Goal: Book appointment/travel/reservation

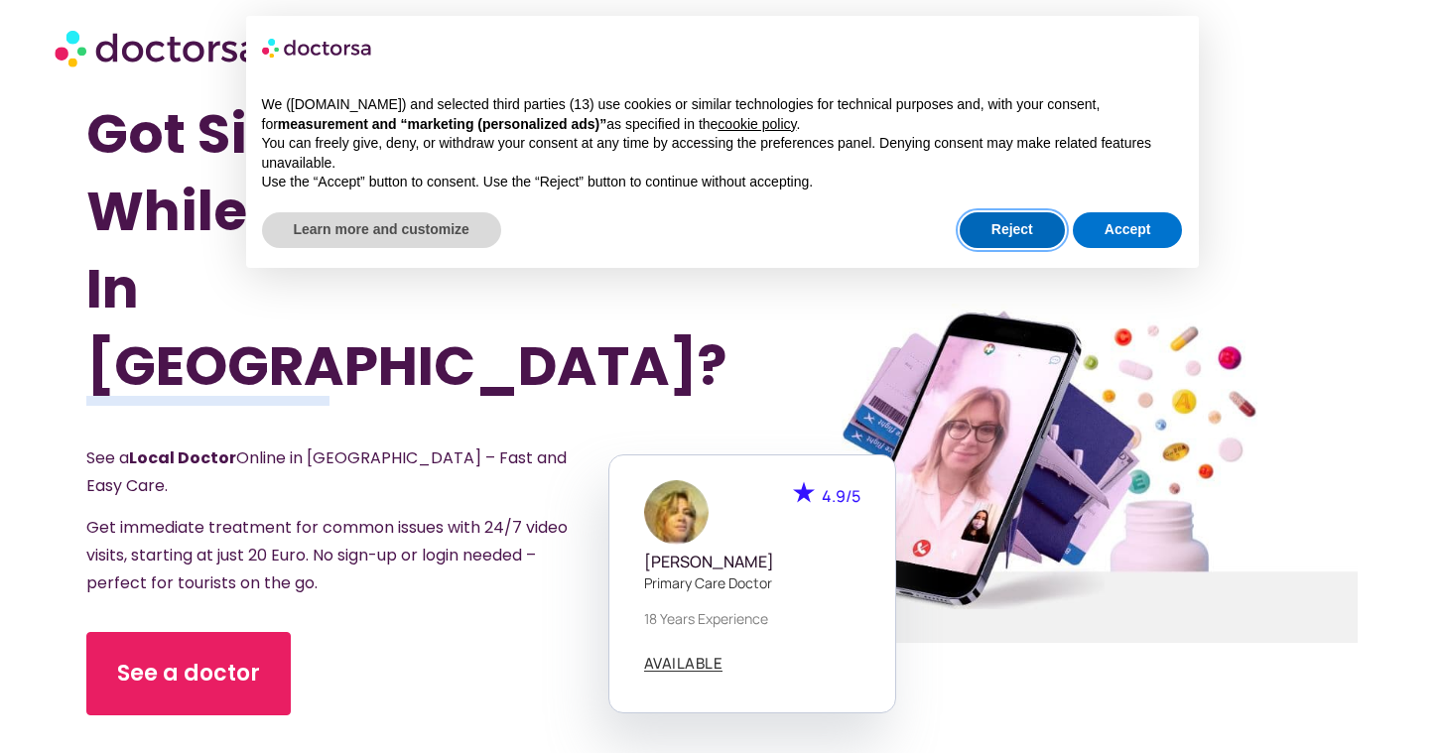
click at [997, 234] on button "Reject" at bounding box center [1012, 230] width 105 height 36
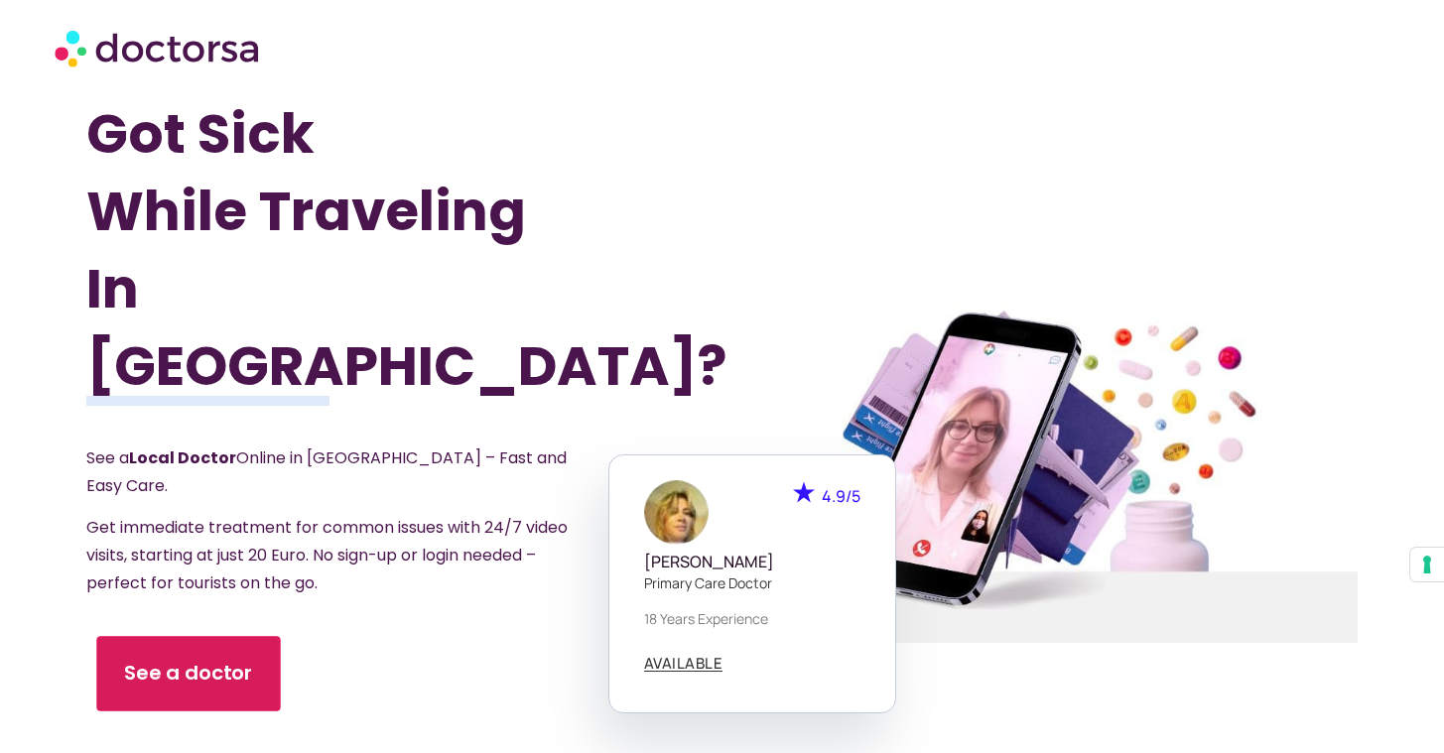
click at [196, 640] on link "See a doctor" at bounding box center [189, 673] width 184 height 75
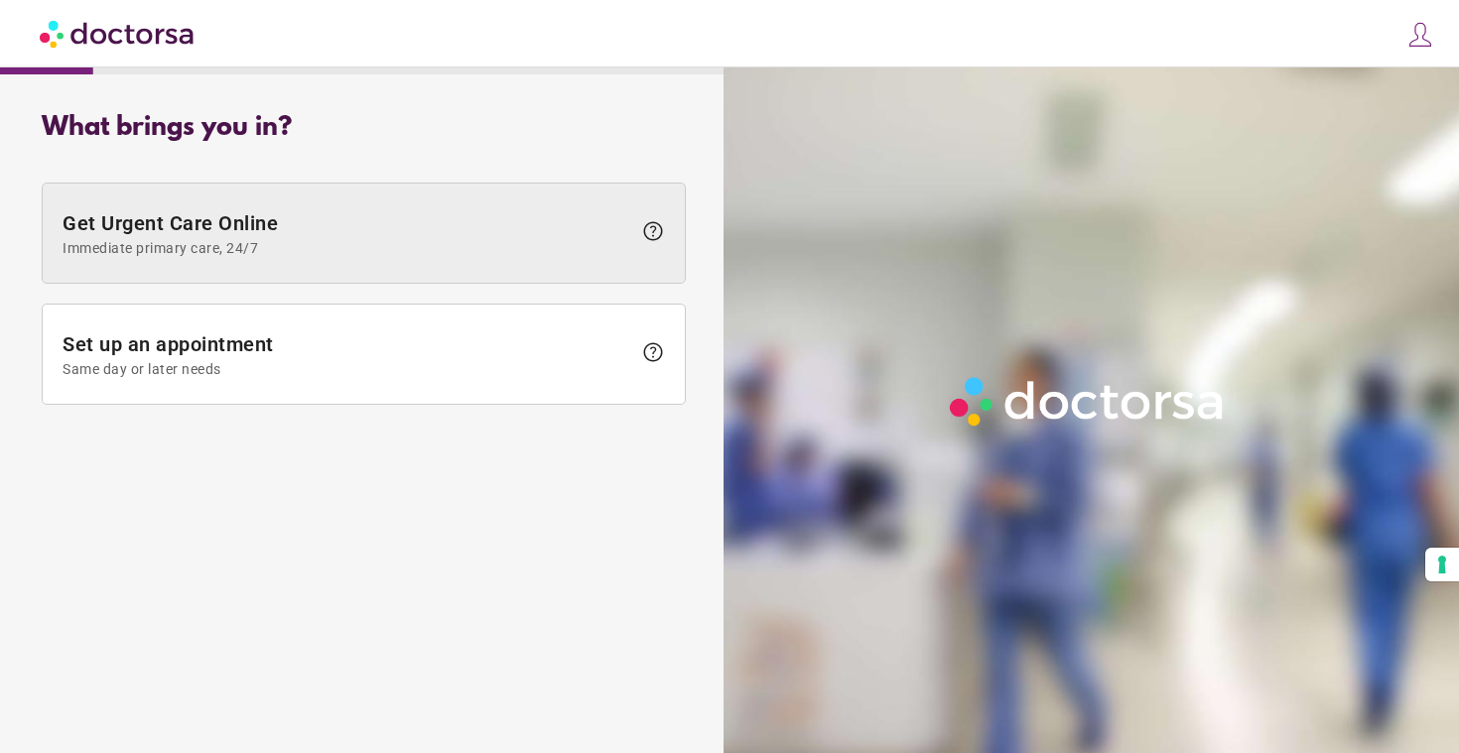
click at [654, 233] on span "help" at bounding box center [653, 231] width 24 height 24
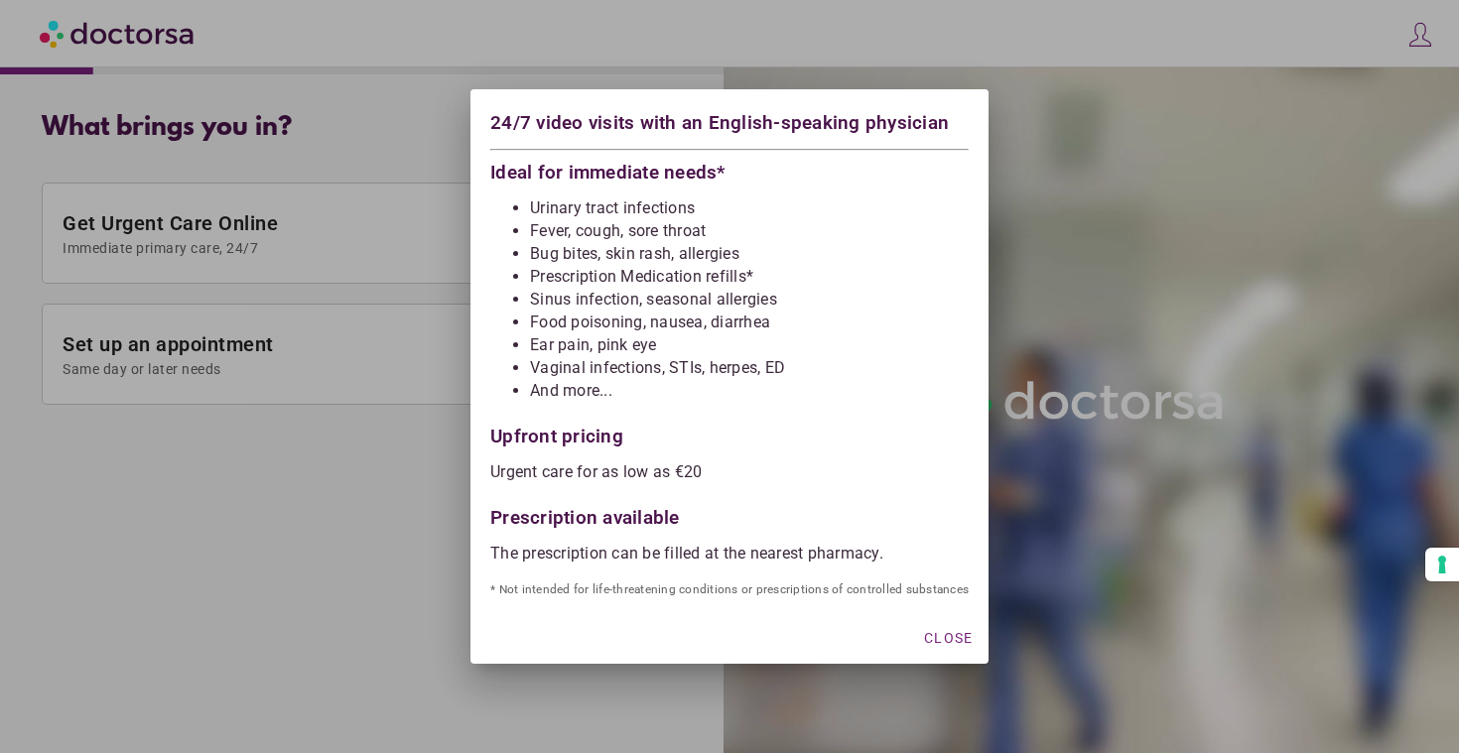
click at [933, 38] on div at bounding box center [729, 376] width 1459 height 753
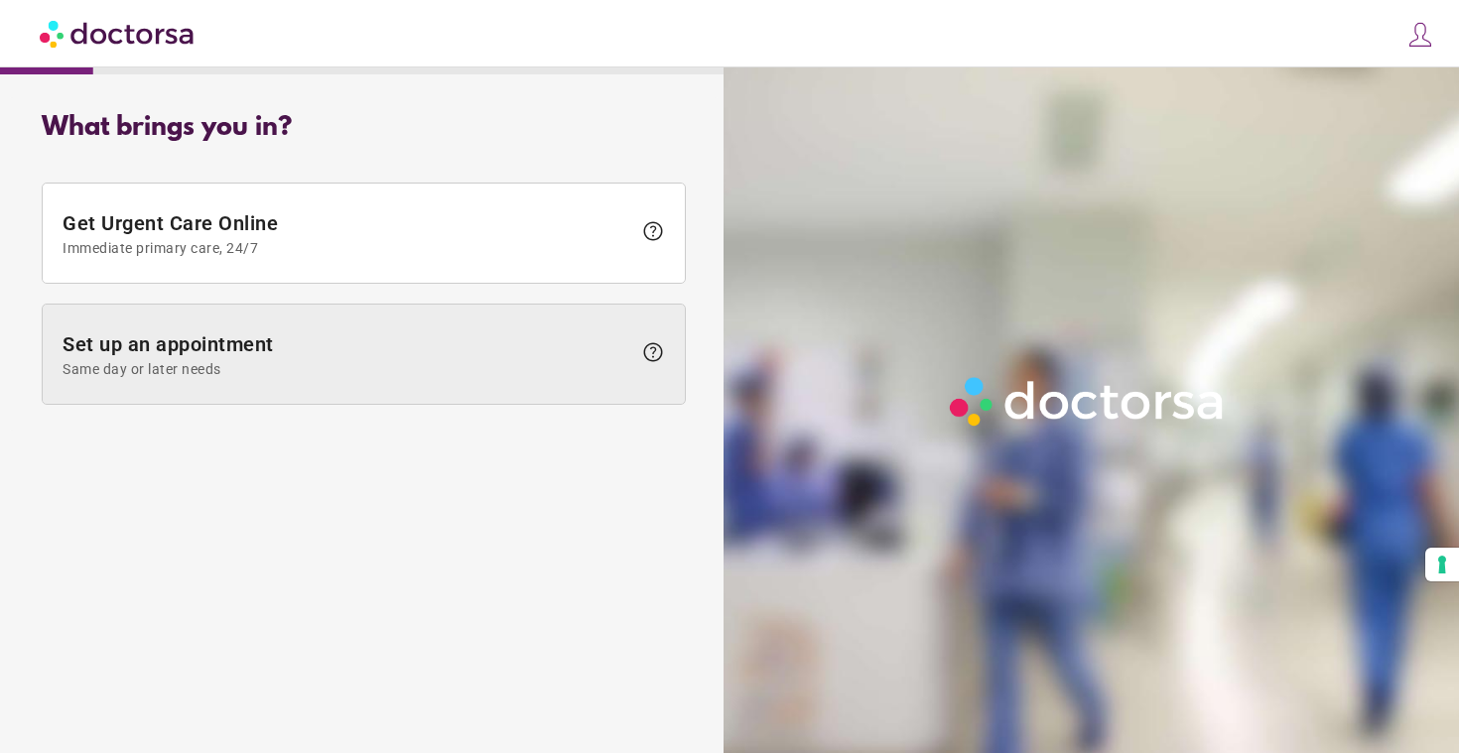
click at [393, 386] on span at bounding box center [364, 354] width 642 height 99
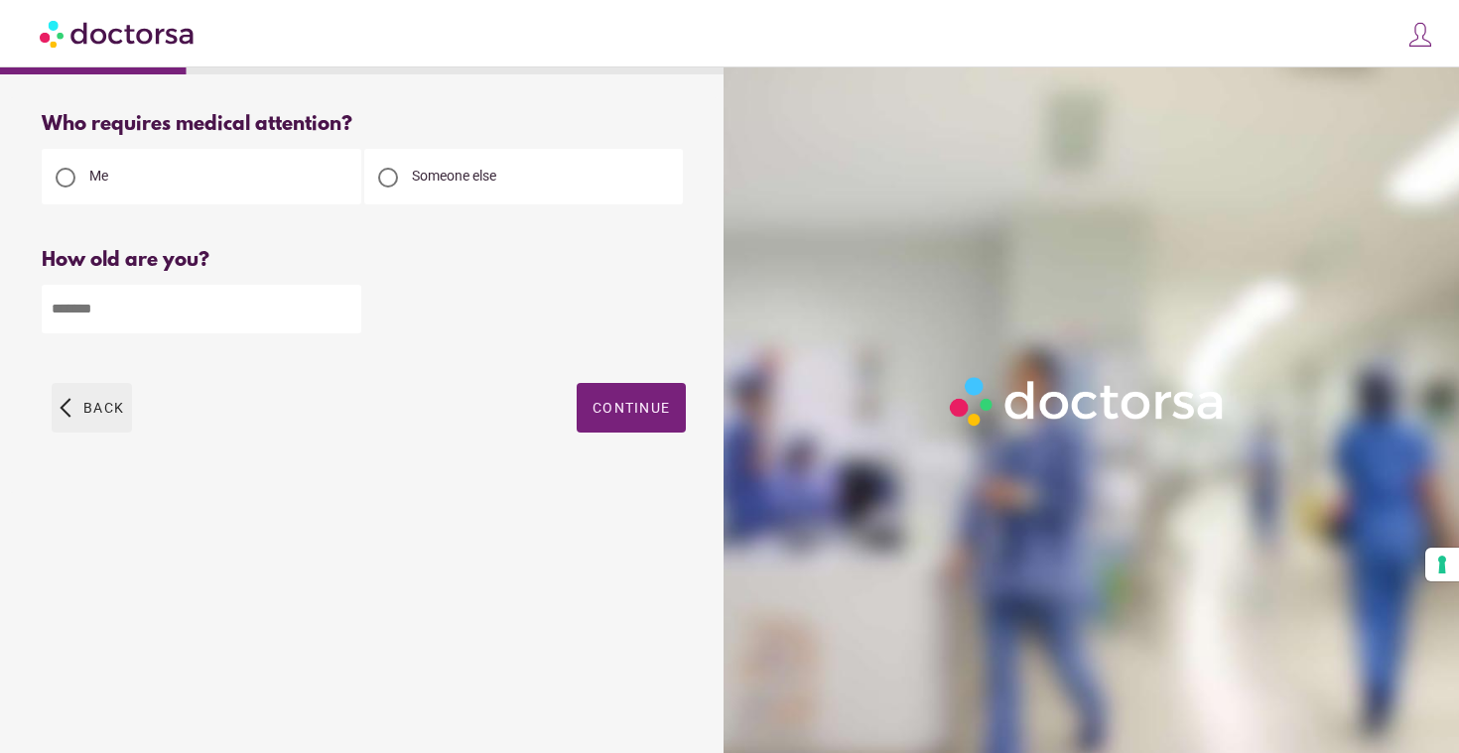
click at [79, 400] on span "button" at bounding box center [92, 408] width 80 height 50
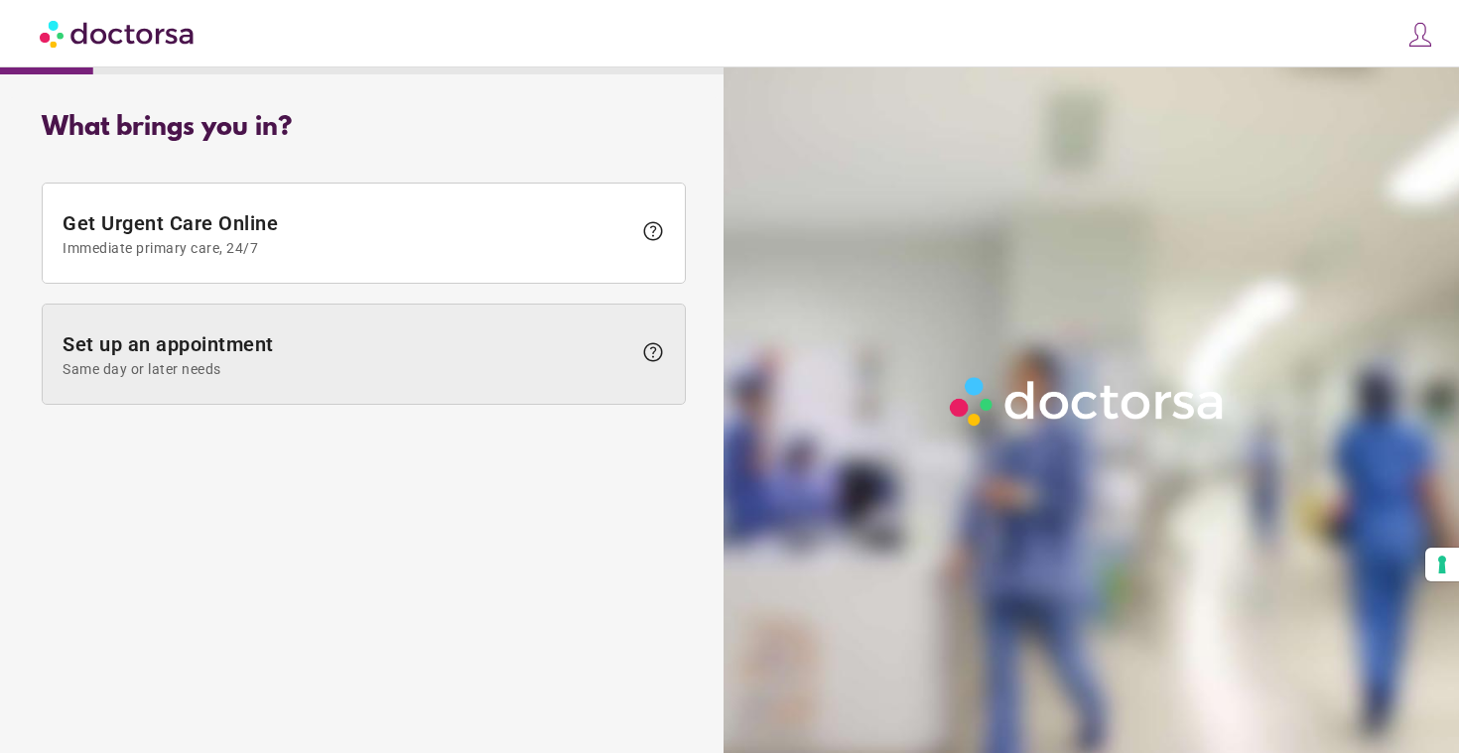
click at [657, 349] on span "help" at bounding box center [653, 352] width 24 height 24
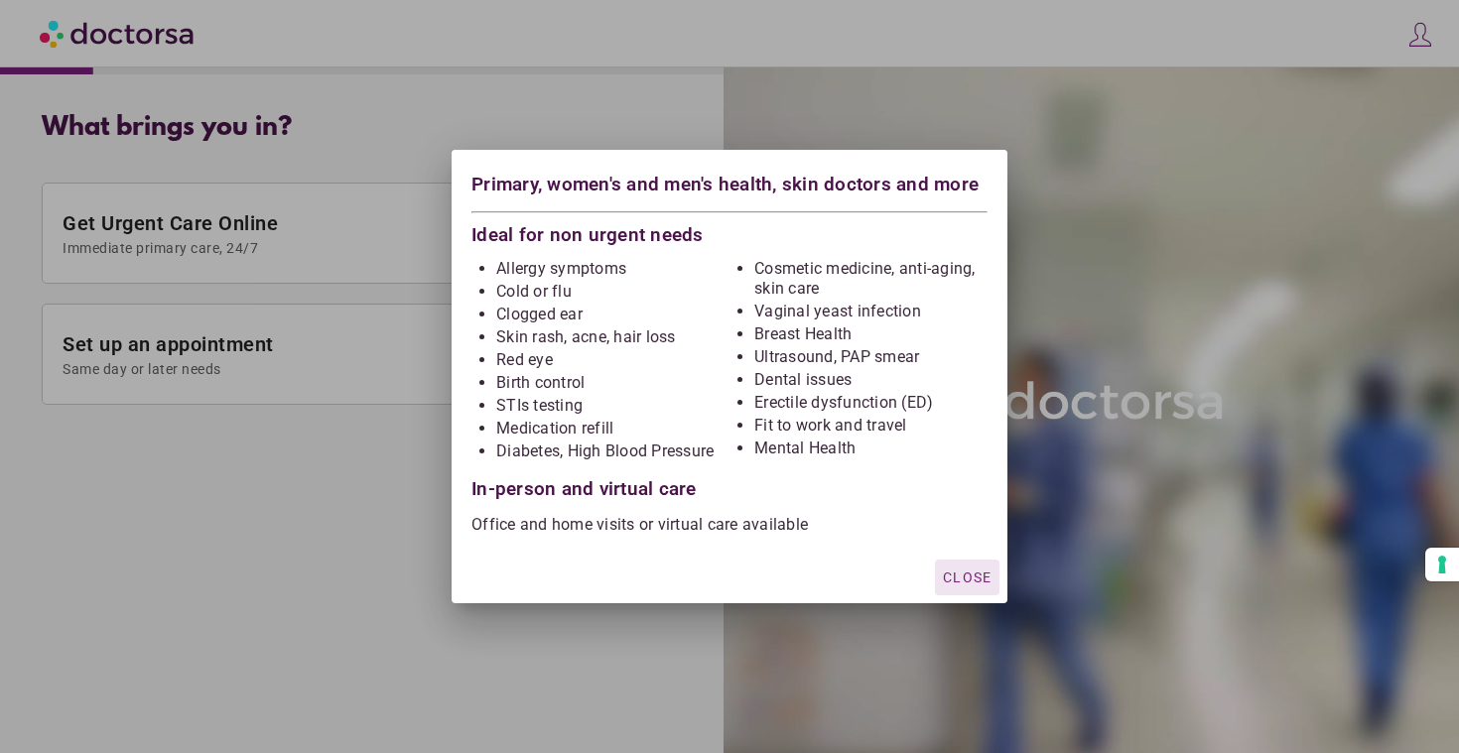
click at [502, 620] on div at bounding box center [729, 376] width 1459 height 753
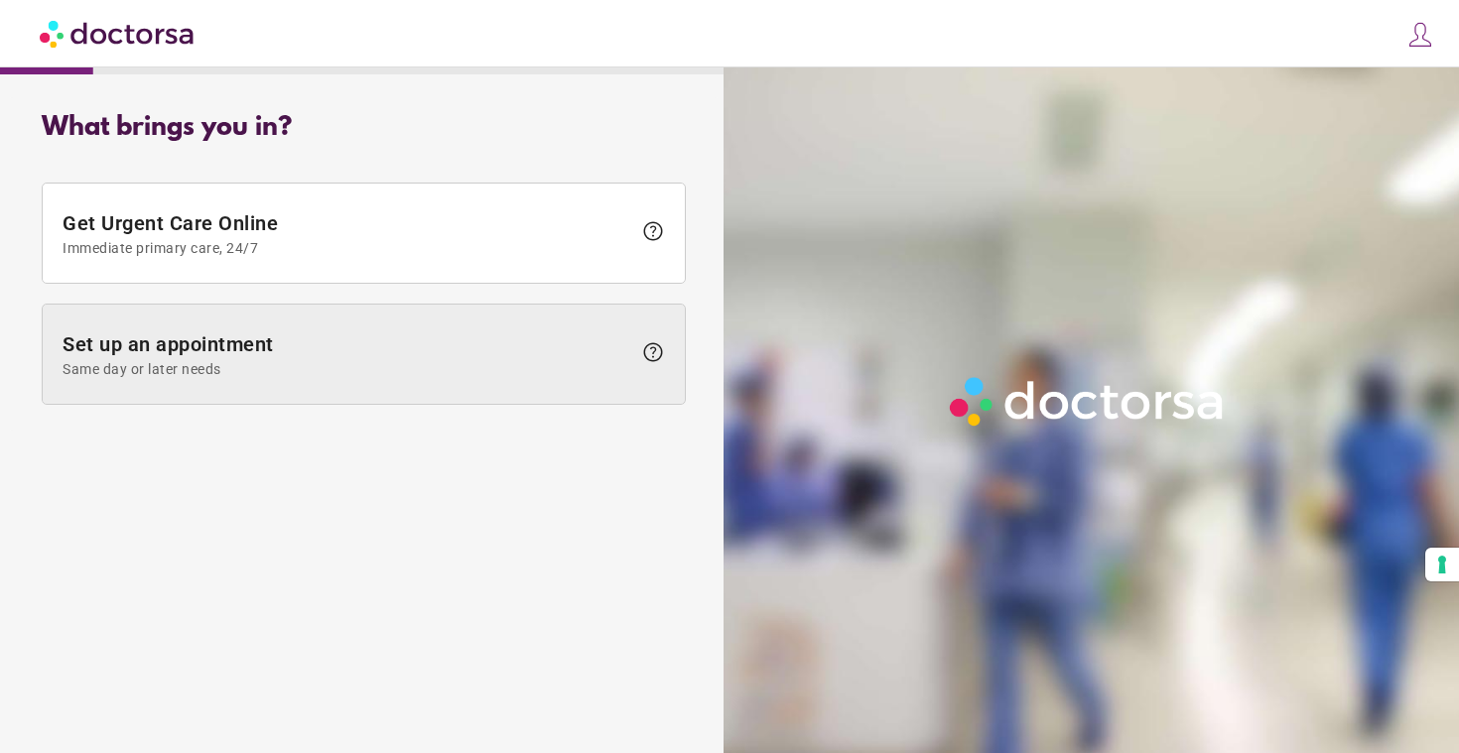
click at [542, 330] on span at bounding box center [364, 354] width 642 height 99
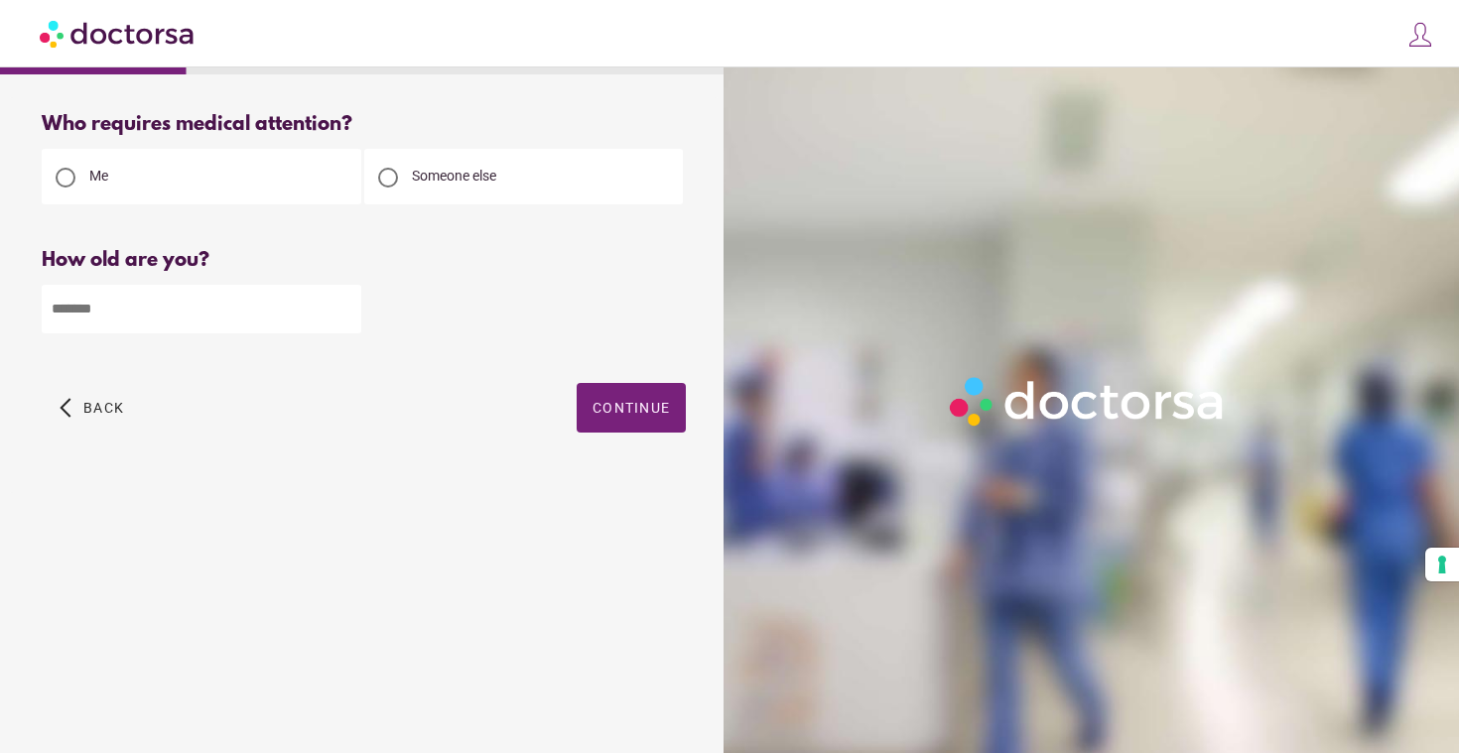
click at [207, 305] on input "number" at bounding box center [202, 309] width 320 height 49
type input "**"
click at [619, 432] on span "button" at bounding box center [631, 408] width 109 height 50
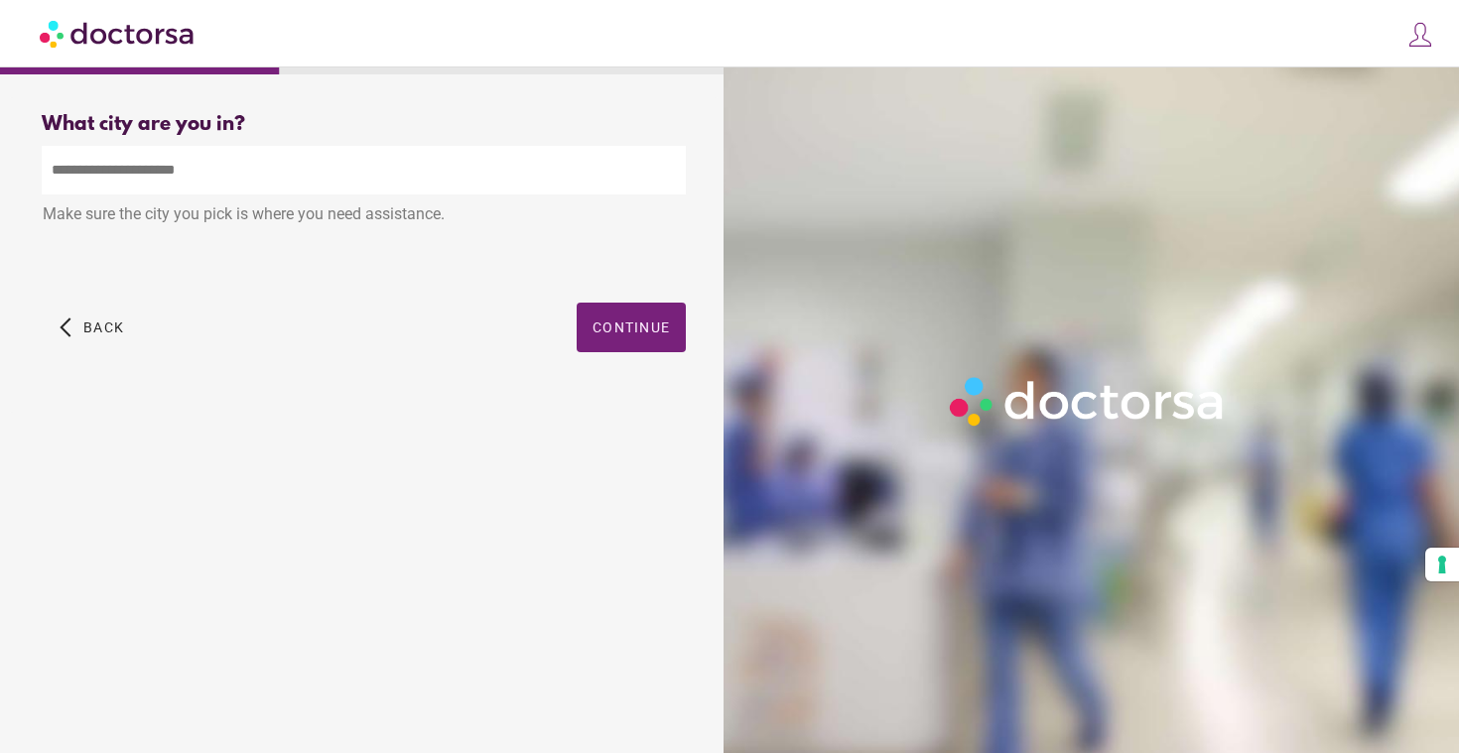
click at [362, 156] on input "text" at bounding box center [364, 170] width 644 height 49
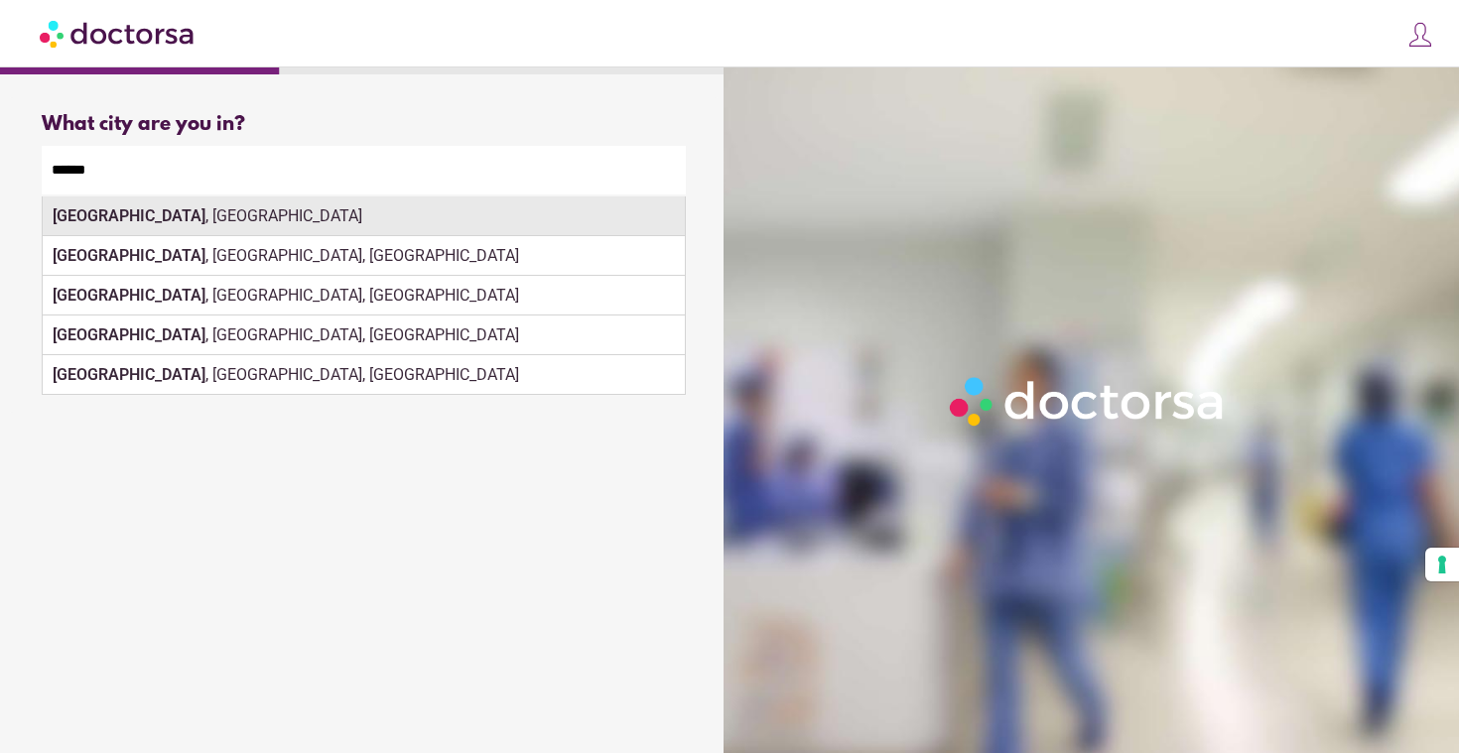
click at [513, 218] on div "Lisbon , Portugal" at bounding box center [364, 217] width 642 height 40
type input "**********"
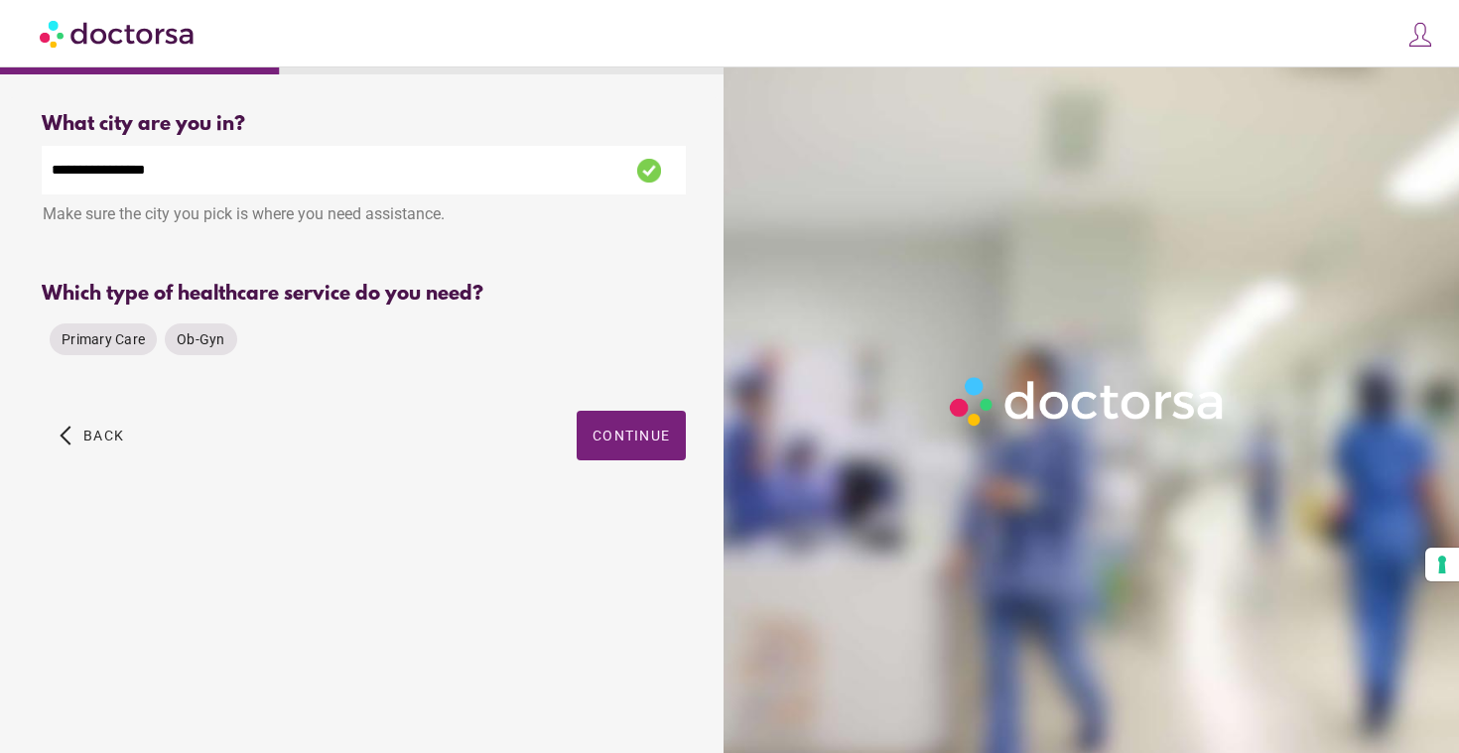
click at [638, 340] on div "Primary Care Ob-Gyn" at bounding box center [364, 340] width 644 height 48
click at [107, 349] on span "Primary Care" at bounding box center [103, 340] width 83 height 20
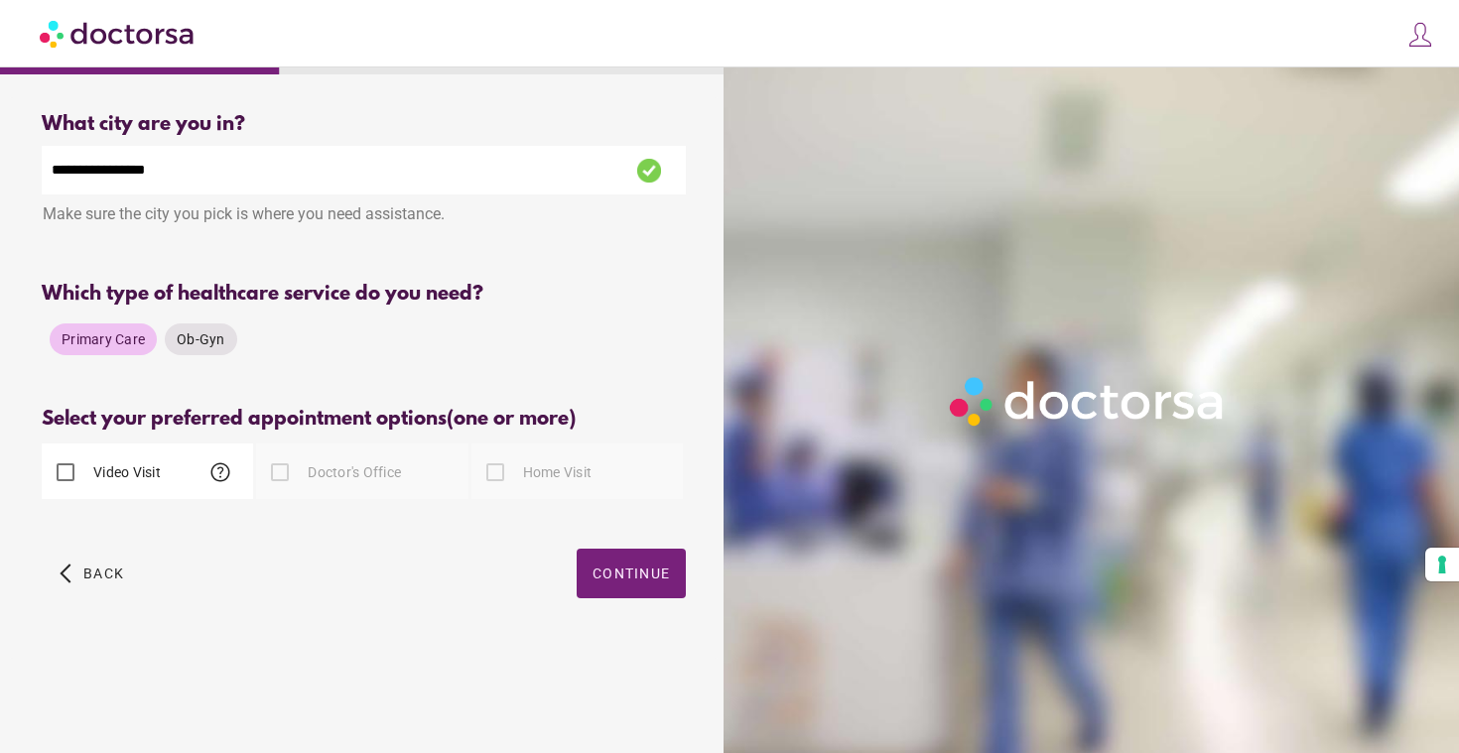
click at [114, 455] on div "Video Visit help" at bounding box center [101, 473] width 119 height 48
click at [123, 474] on label "Video Visit" at bounding box center [124, 473] width 71 height 20
click at [612, 581] on span "Continue" at bounding box center [631, 574] width 77 height 16
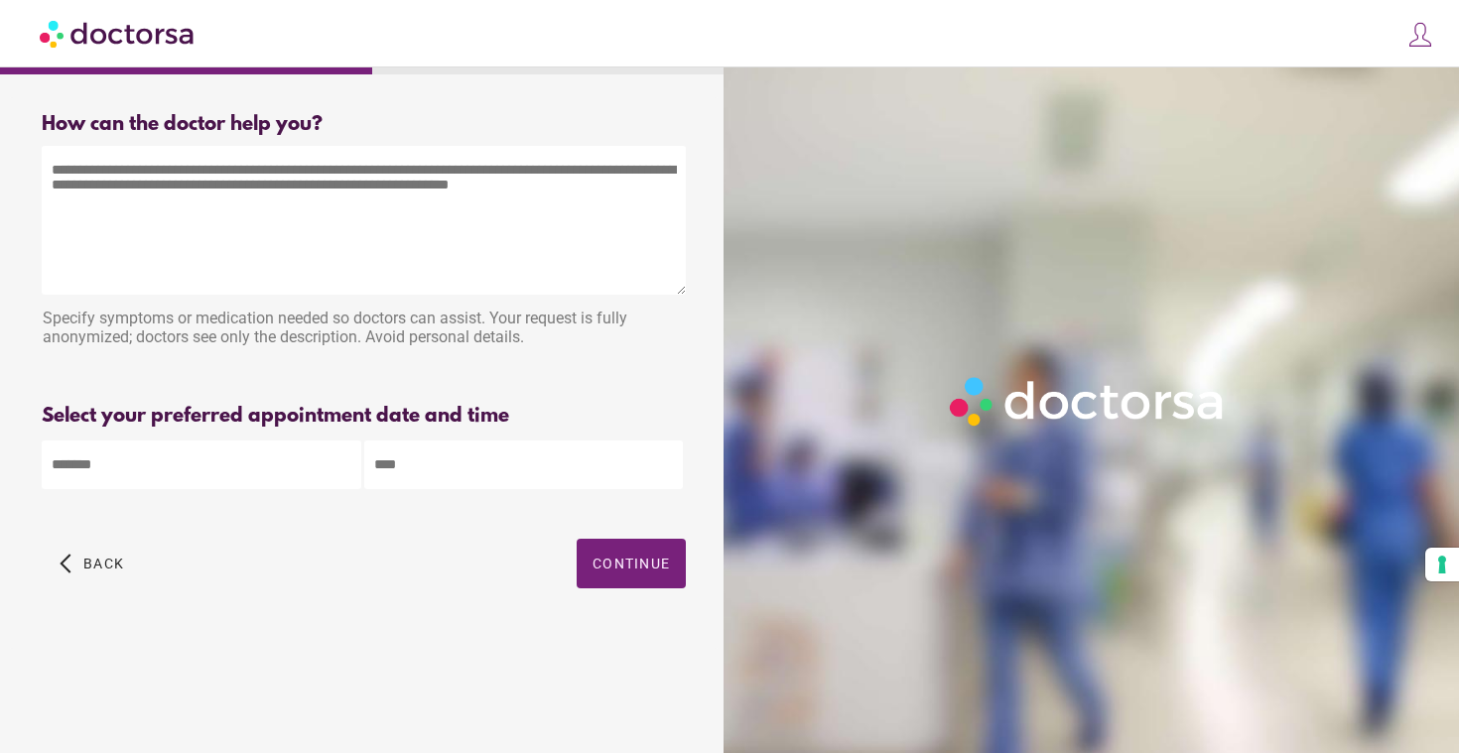
click at [567, 221] on textarea at bounding box center [364, 220] width 644 height 149
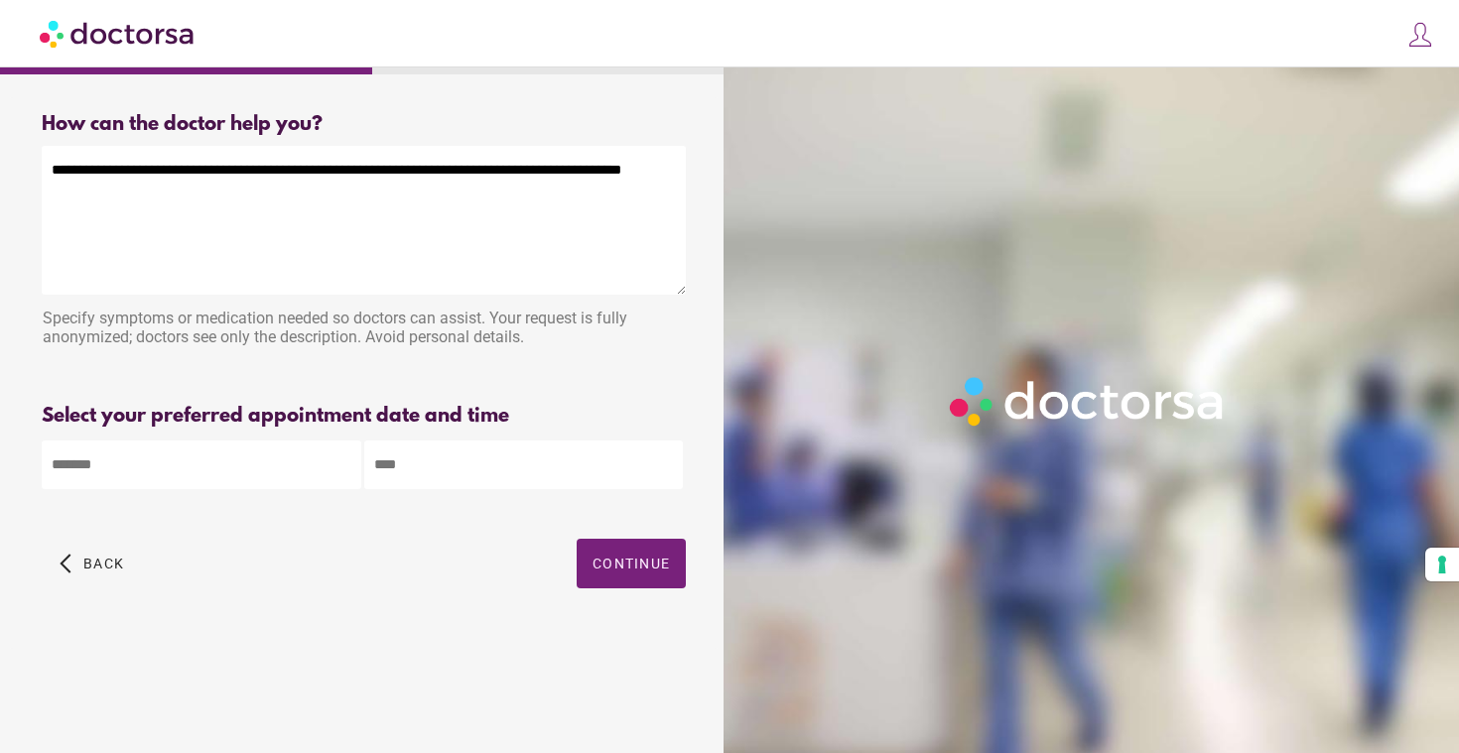
type textarea "**********"
click at [273, 451] on body "**********" at bounding box center [729, 376] width 1459 height 753
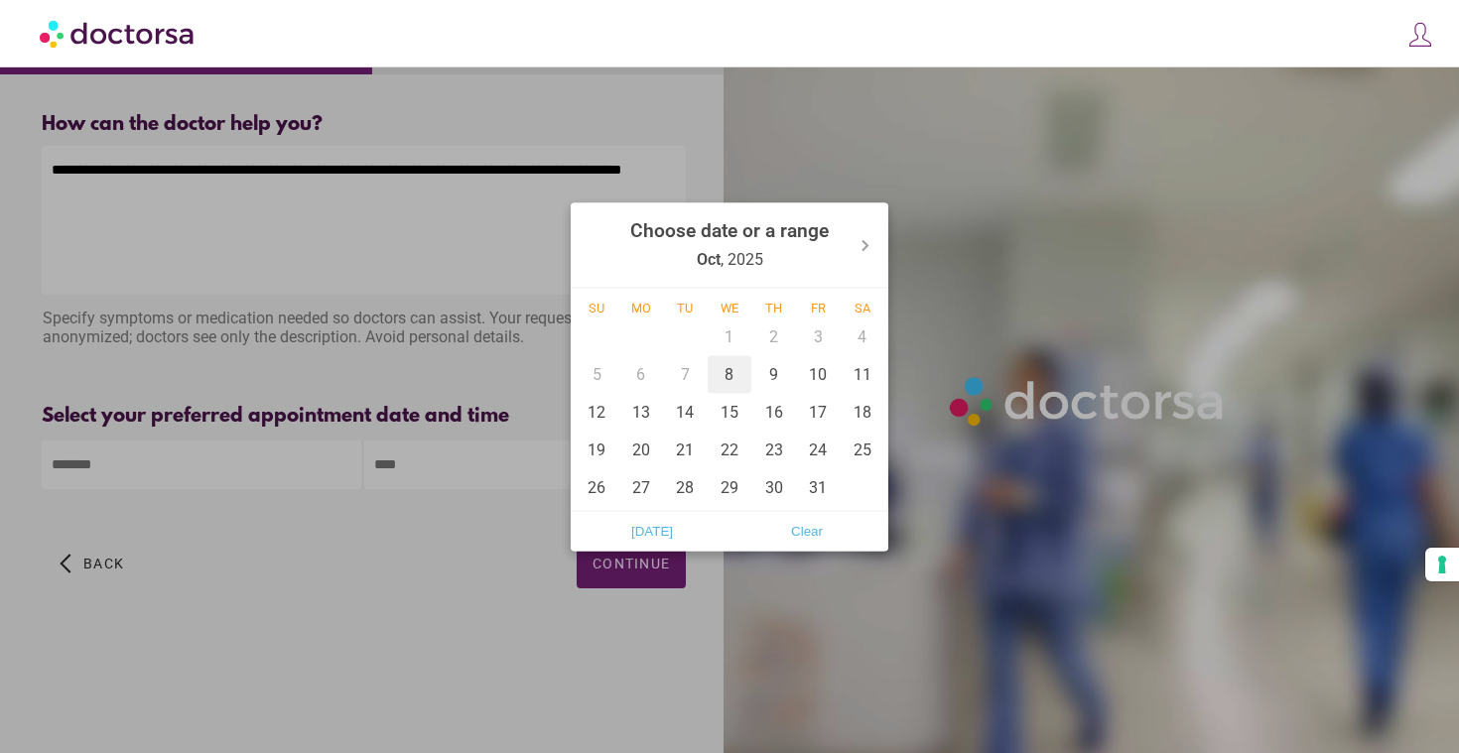
click at [737, 379] on div "8" at bounding box center [730, 374] width 45 height 38
type input "******"
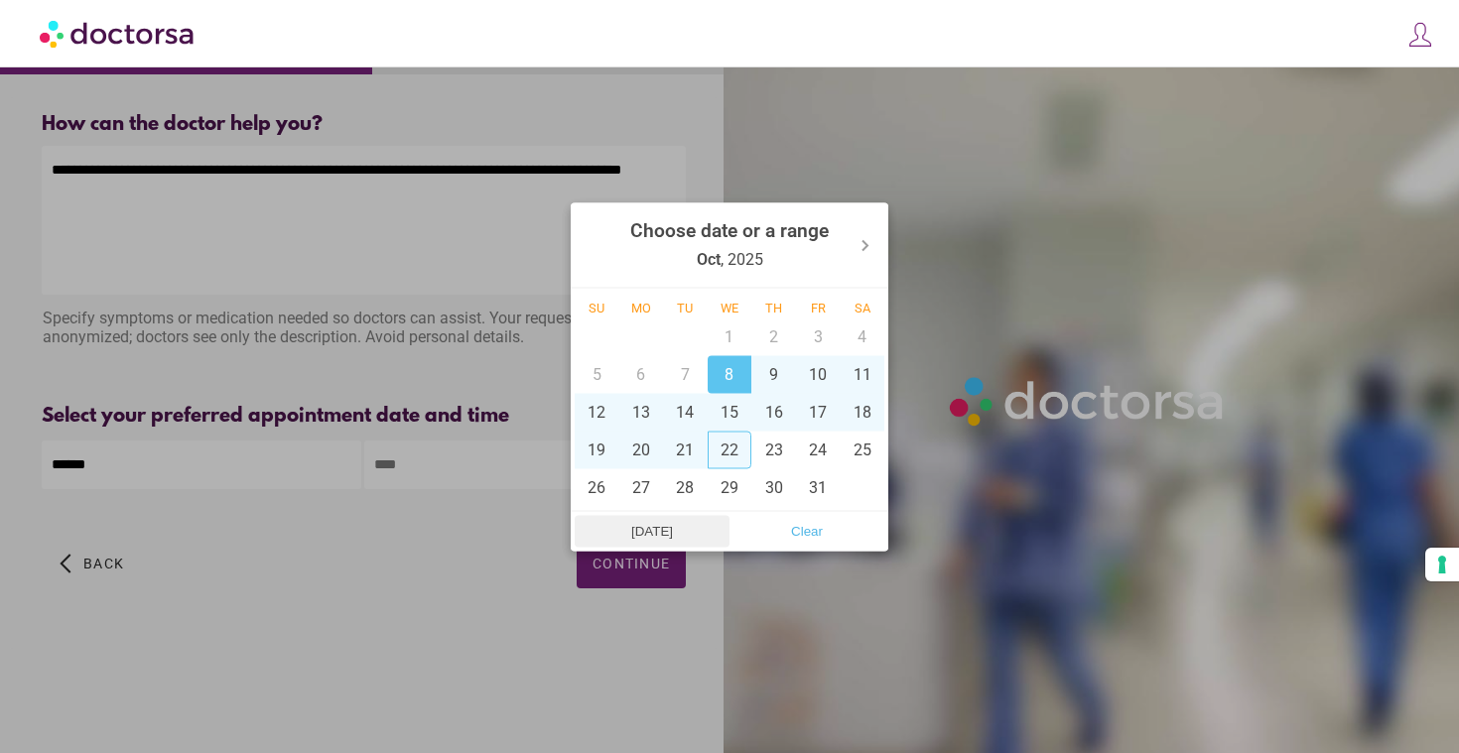
click at [651, 538] on span "Today" at bounding box center [652, 531] width 143 height 30
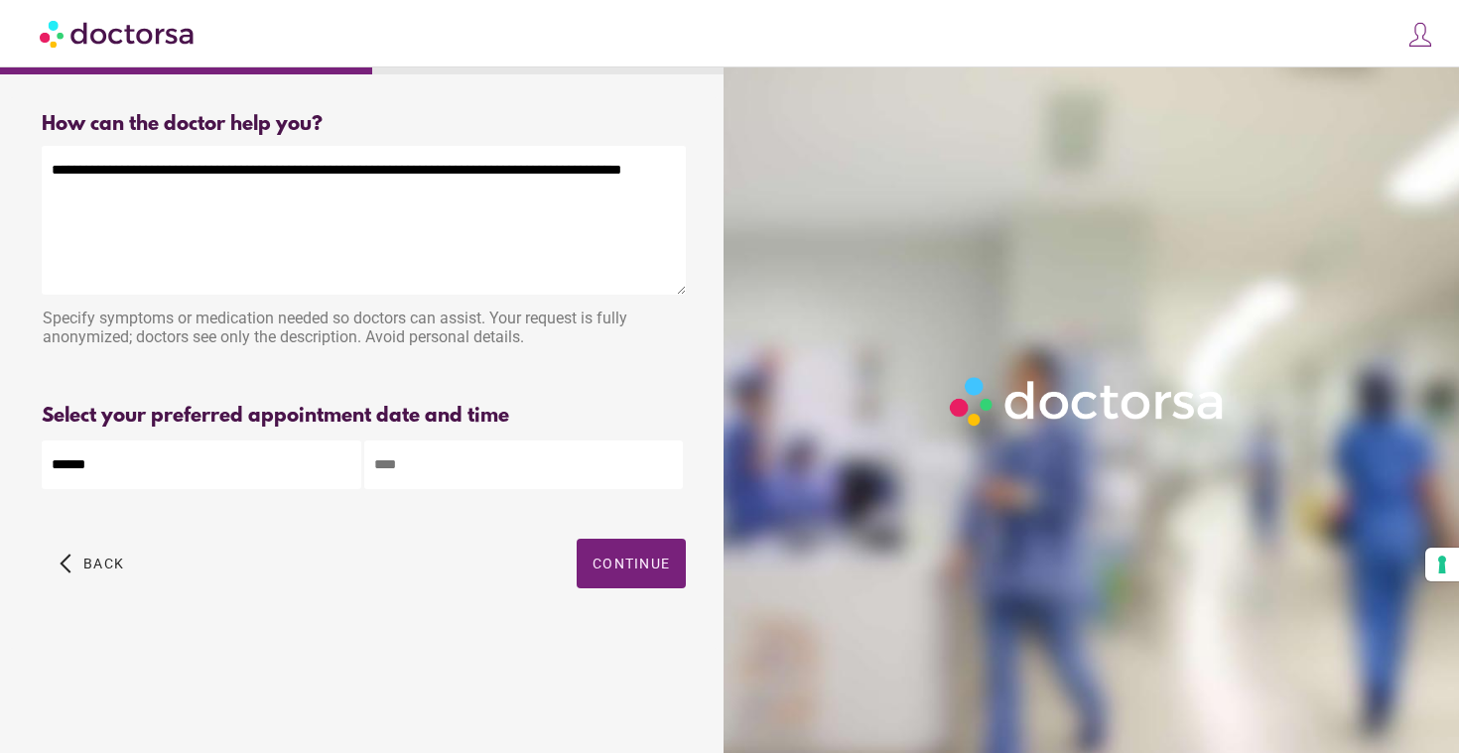
click at [544, 485] on input "text" at bounding box center [524, 465] width 320 height 49
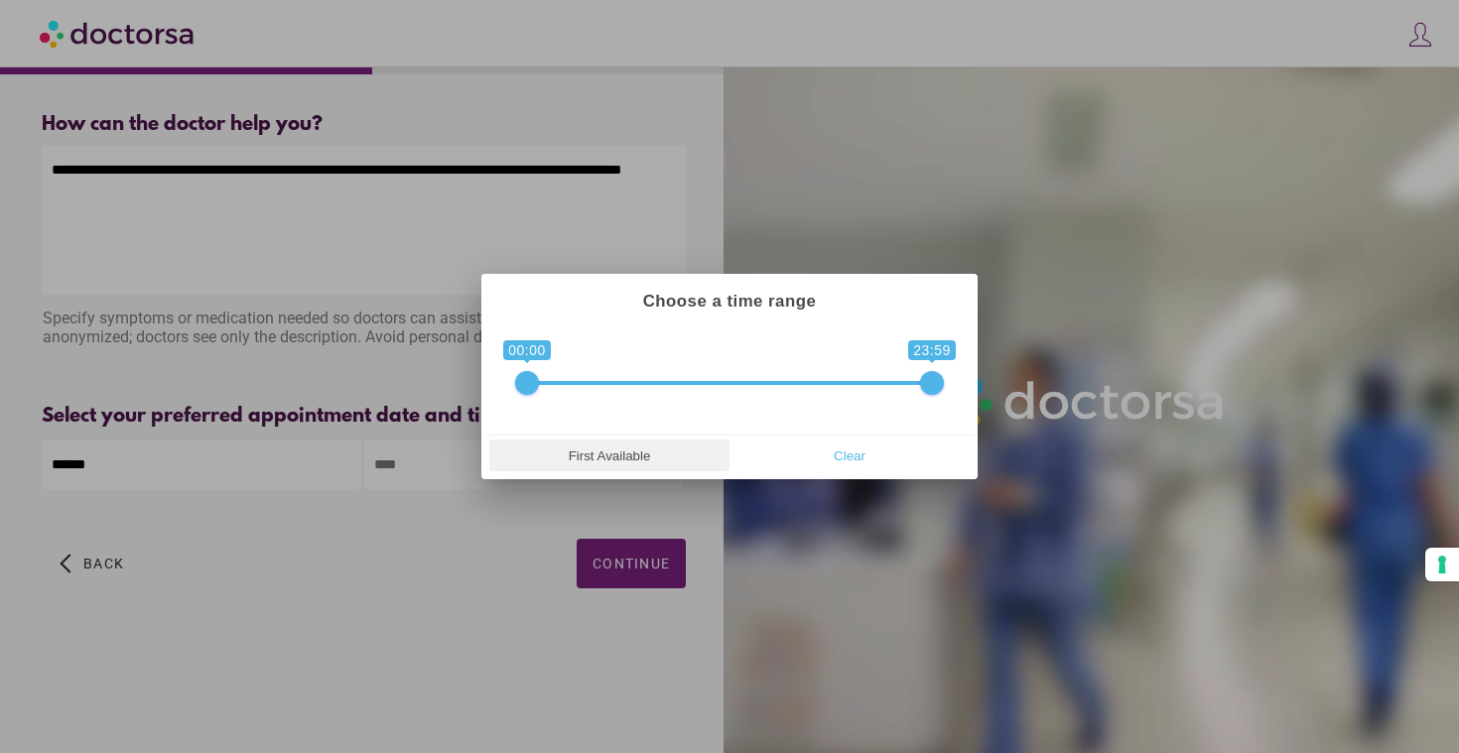
click at [661, 466] on span "First Available" at bounding box center [609, 456] width 228 height 30
type input "**********"
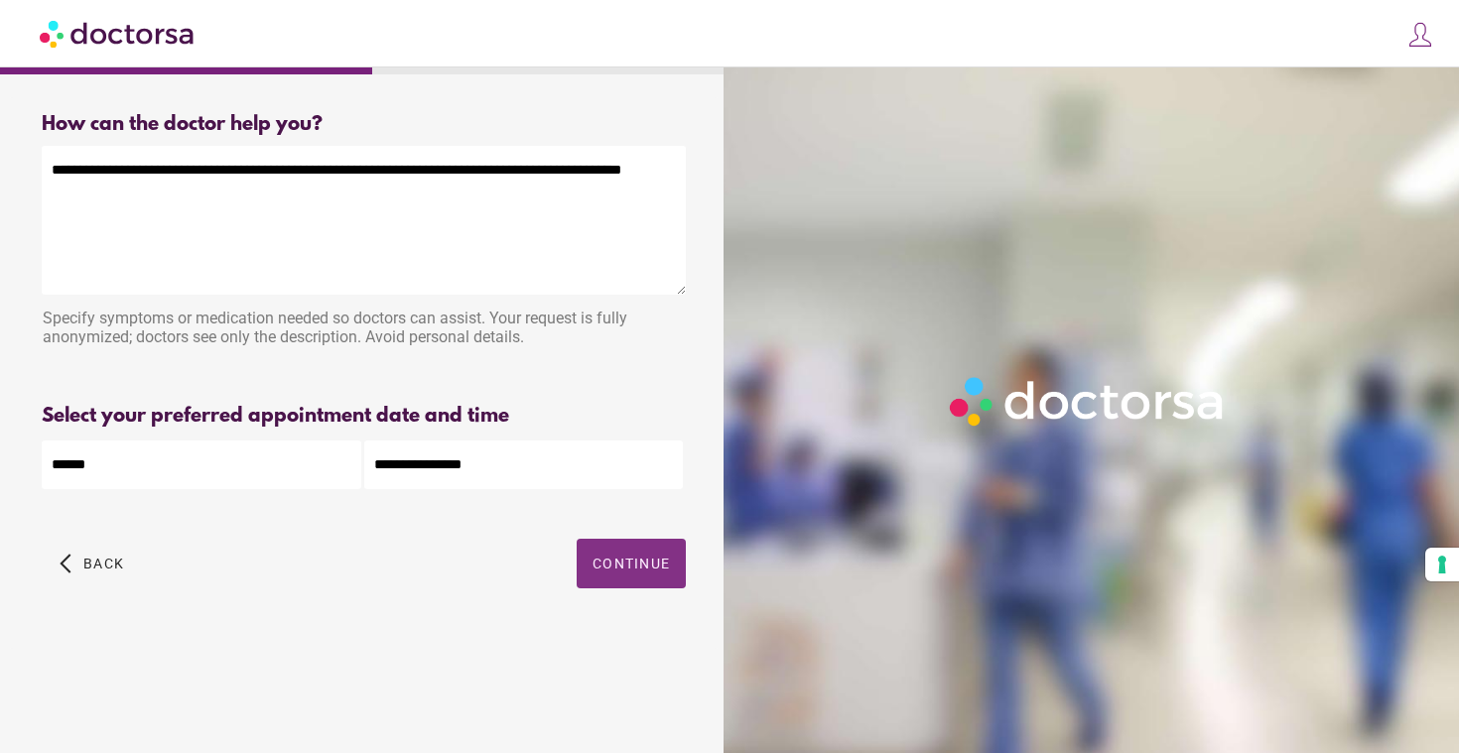
click at [638, 576] on span "button" at bounding box center [631, 564] width 109 height 50
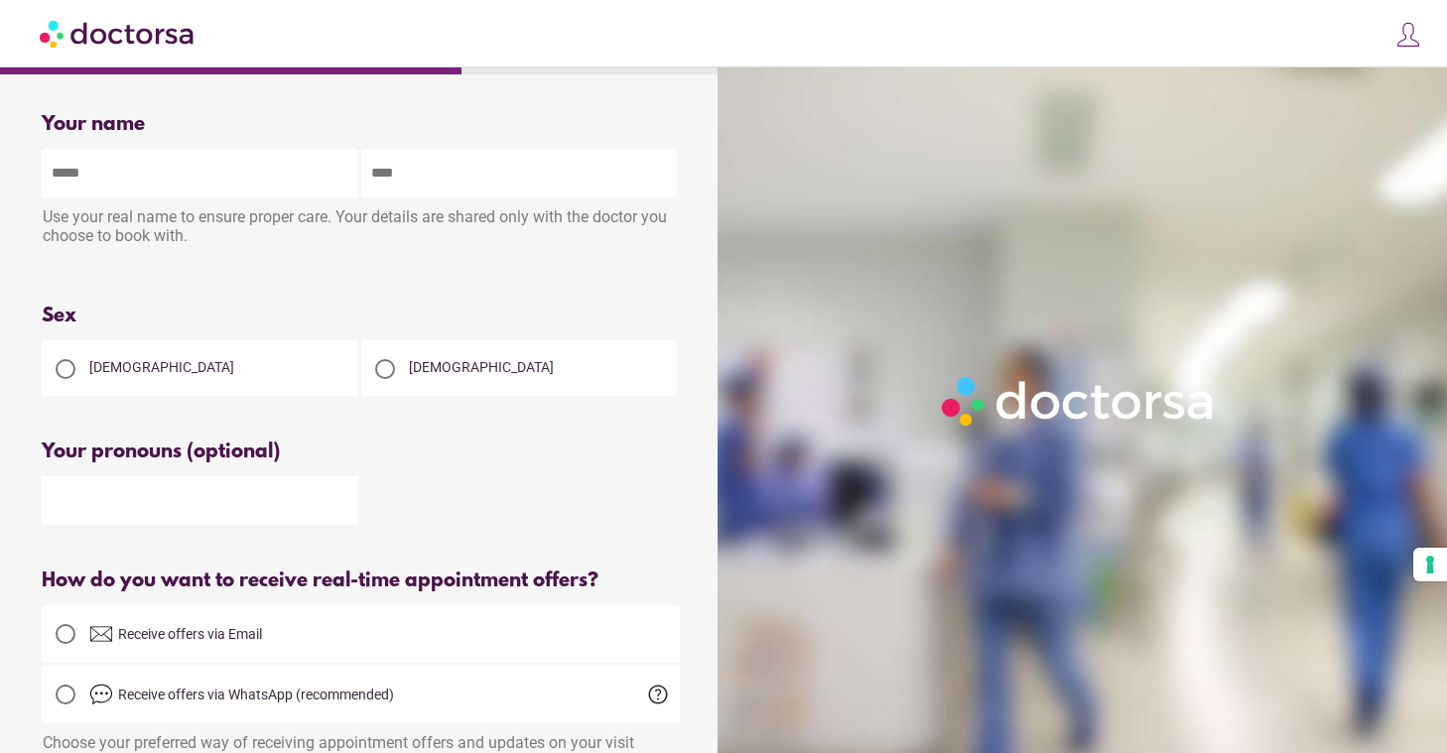
click at [241, 204] on div "Use your real name to ensure proper care. Your details are shared only with the…" at bounding box center [361, 229] width 638 height 63
click at [234, 186] on input "text" at bounding box center [200, 173] width 317 height 49
type input "*******"
click at [390, 177] on input "text" at bounding box center [519, 173] width 317 height 49
type input "*****"
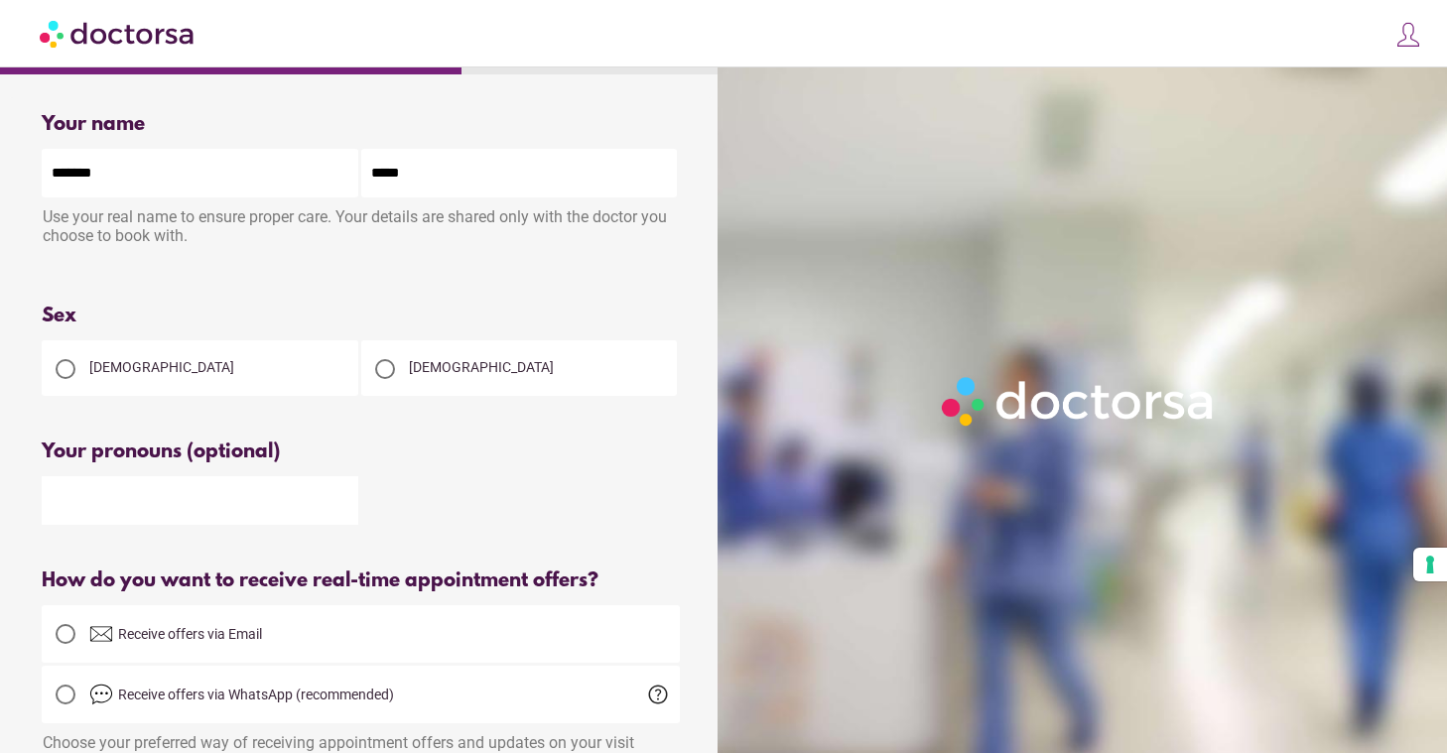
click at [262, 367] on div "Female" at bounding box center [200, 368] width 317 height 56
click at [96, 363] on span "Female" at bounding box center [161, 367] width 145 height 16
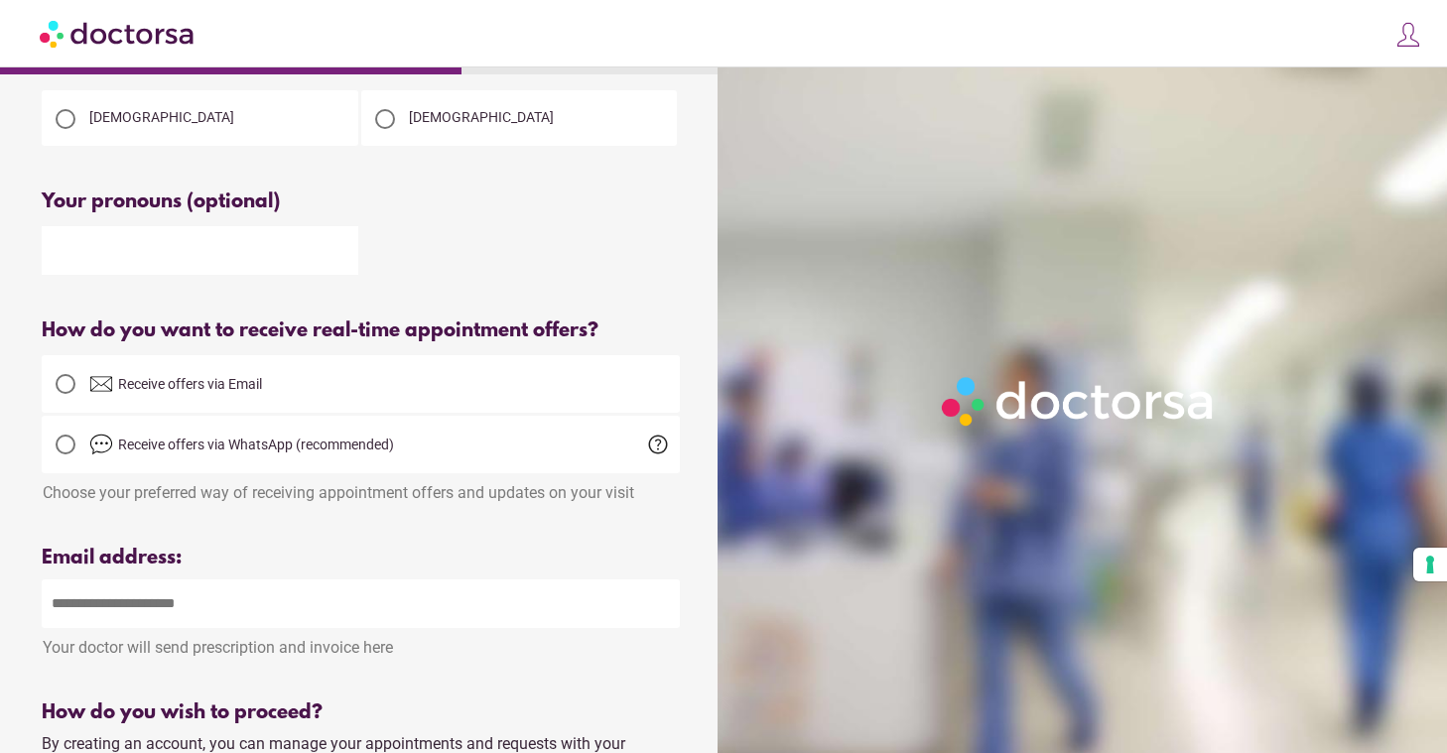
scroll to position [251, 0]
click at [654, 452] on span "help" at bounding box center [658, 444] width 24 height 24
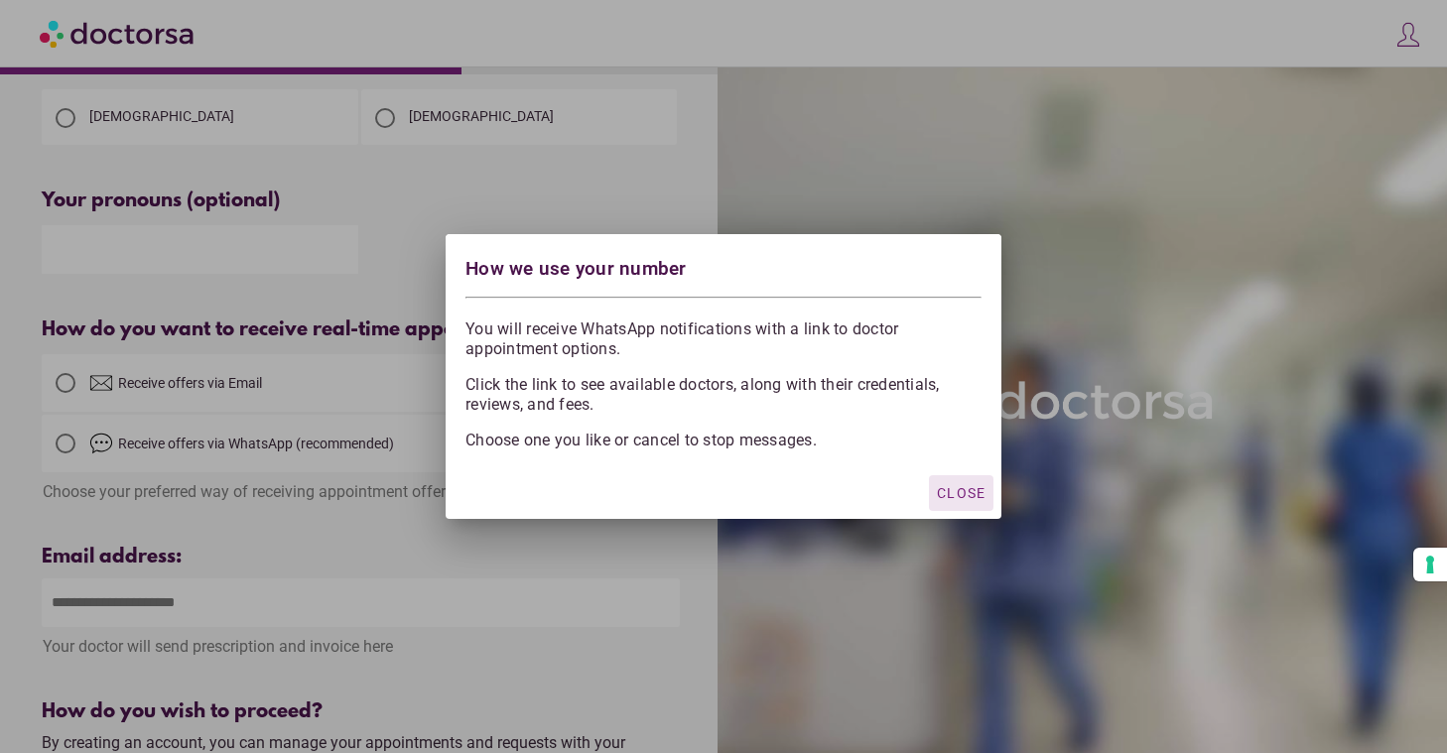
click at [963, 495] on span "Close" at bounding box center [961, 493] width 49 height 16
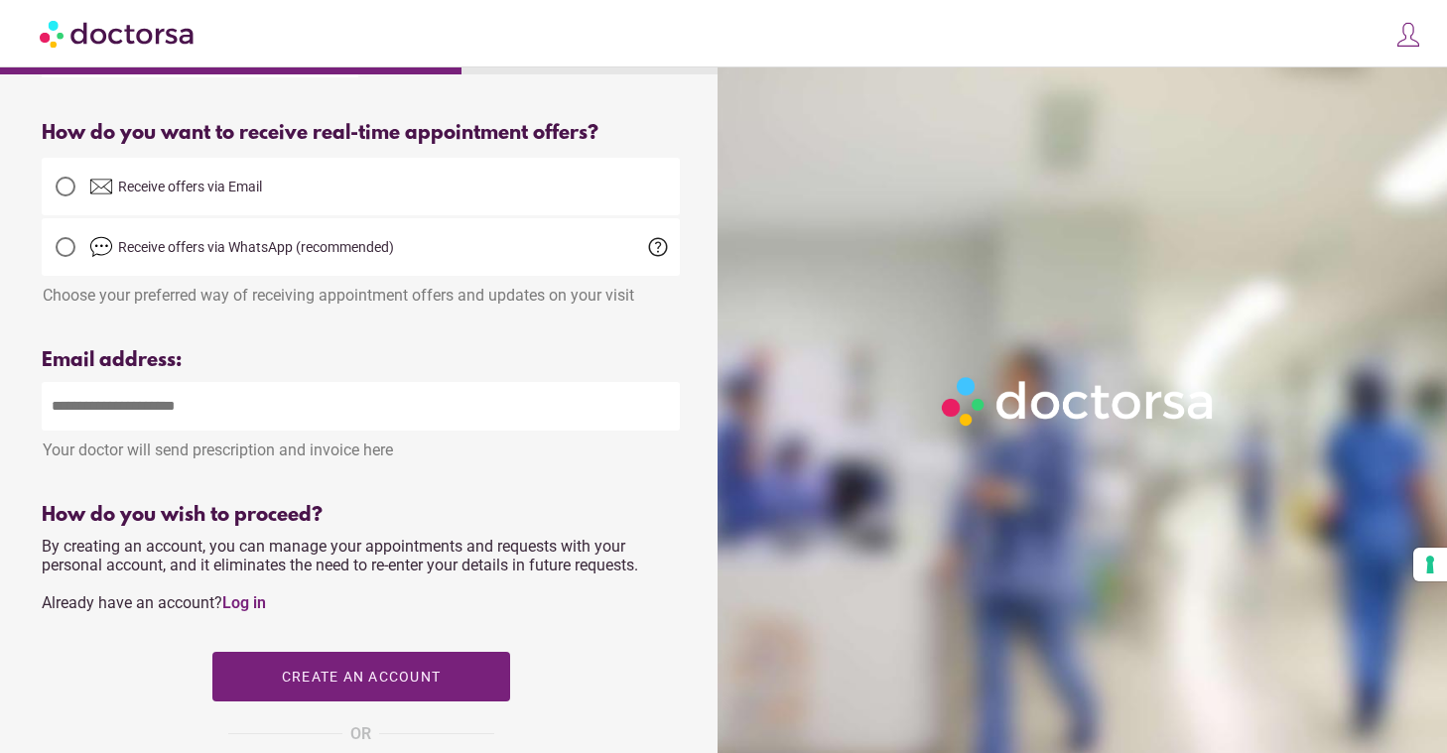
scroll to position [459, 0]
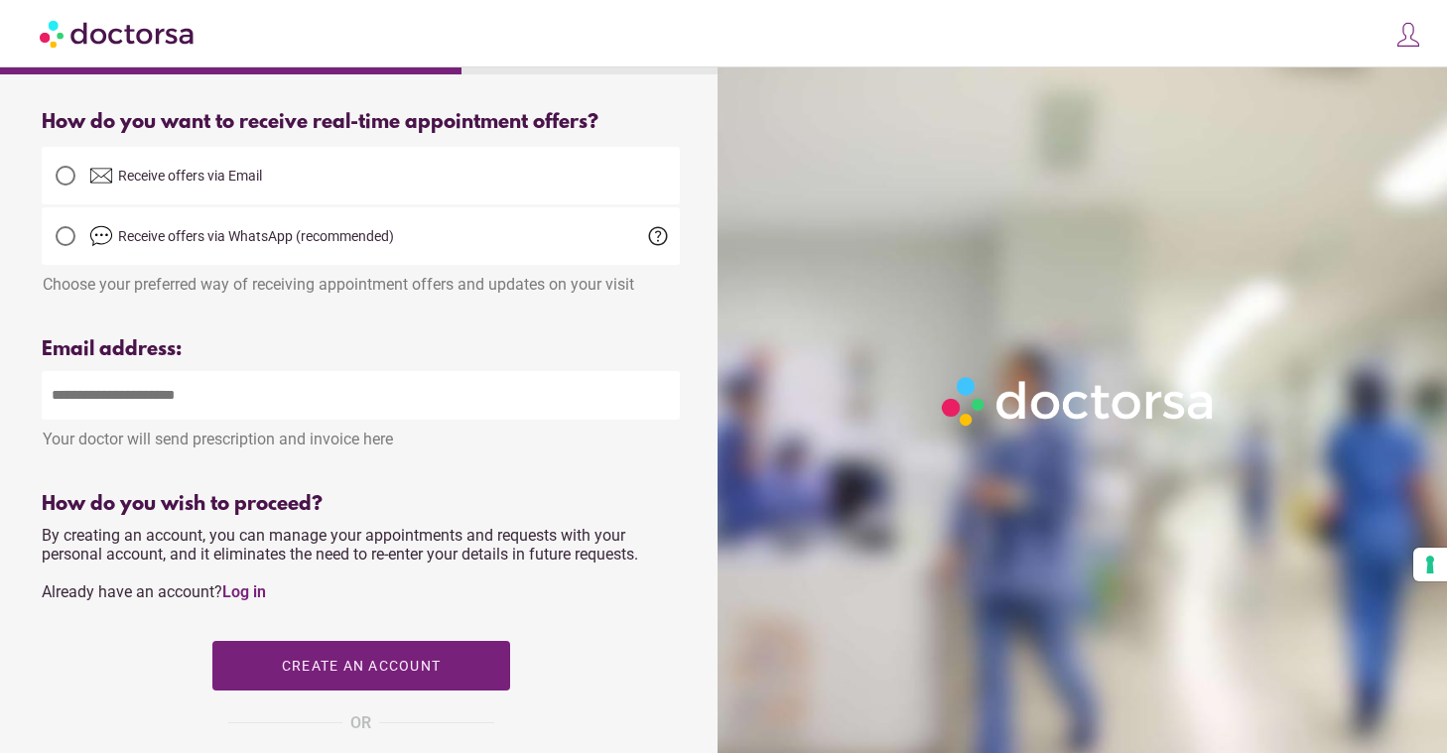
click at [347, 400] on input "email" at bounding box center [361, 395] width 638 height 49
type input "**********"
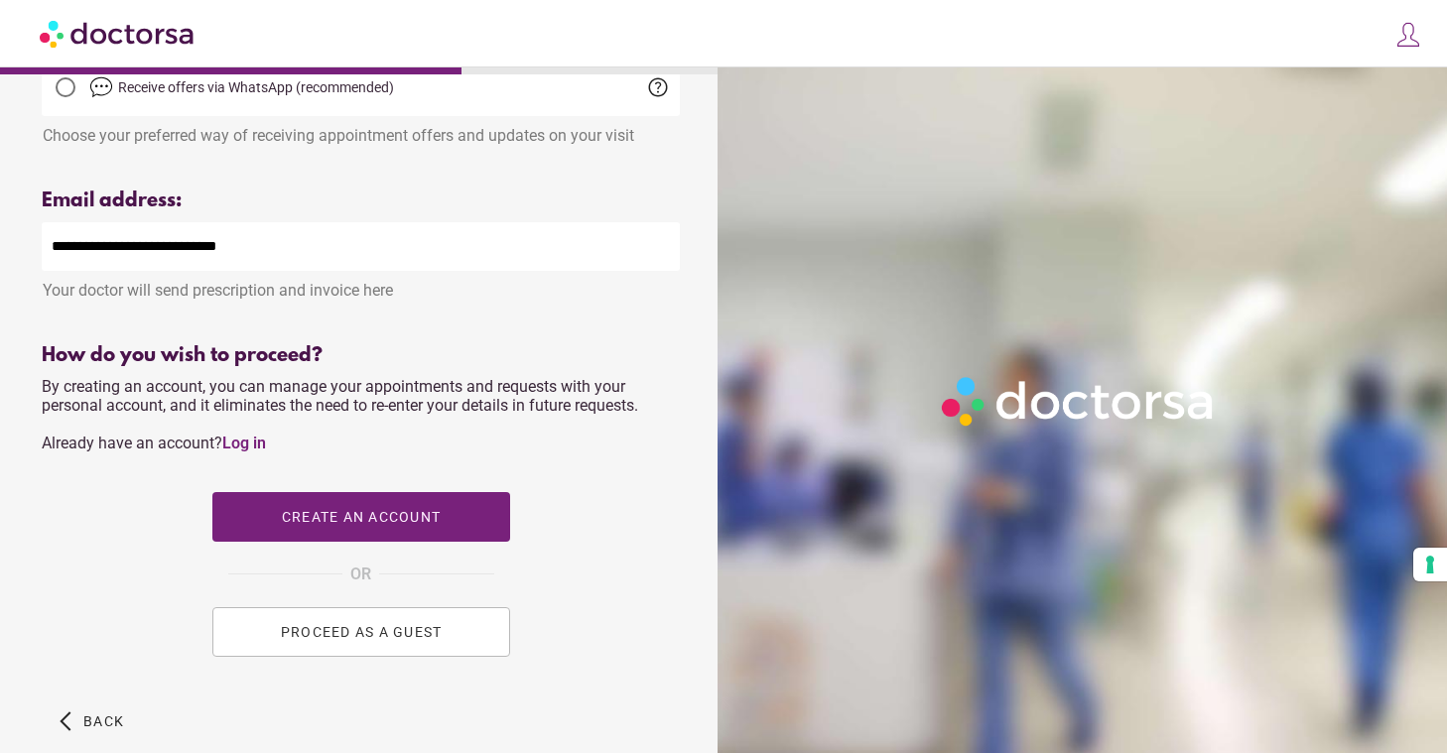
scroll to position [716, 0]
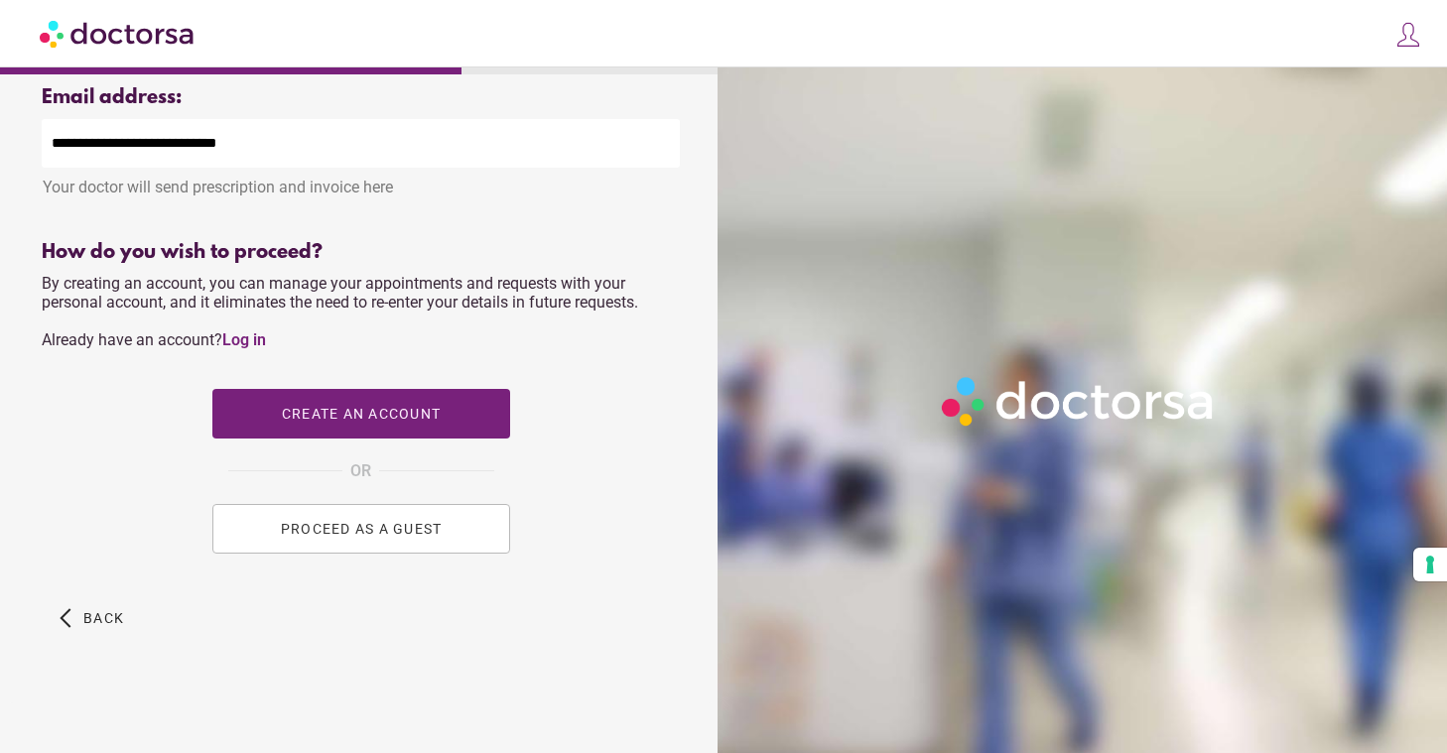
click at [393, 529] on span "PROCEED AS A GUEST" at bounding box center [361, 529] width 162 height 16
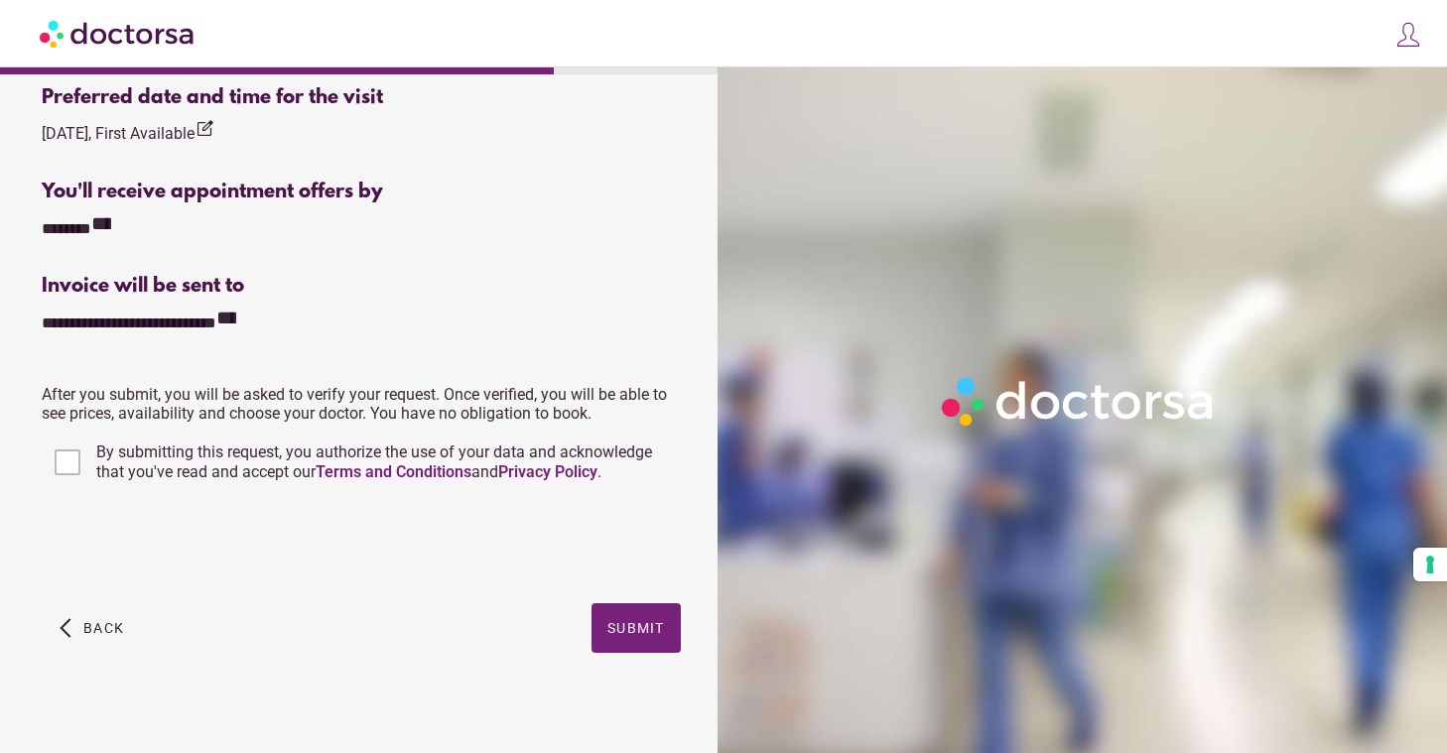
scroll to position [693, 0]
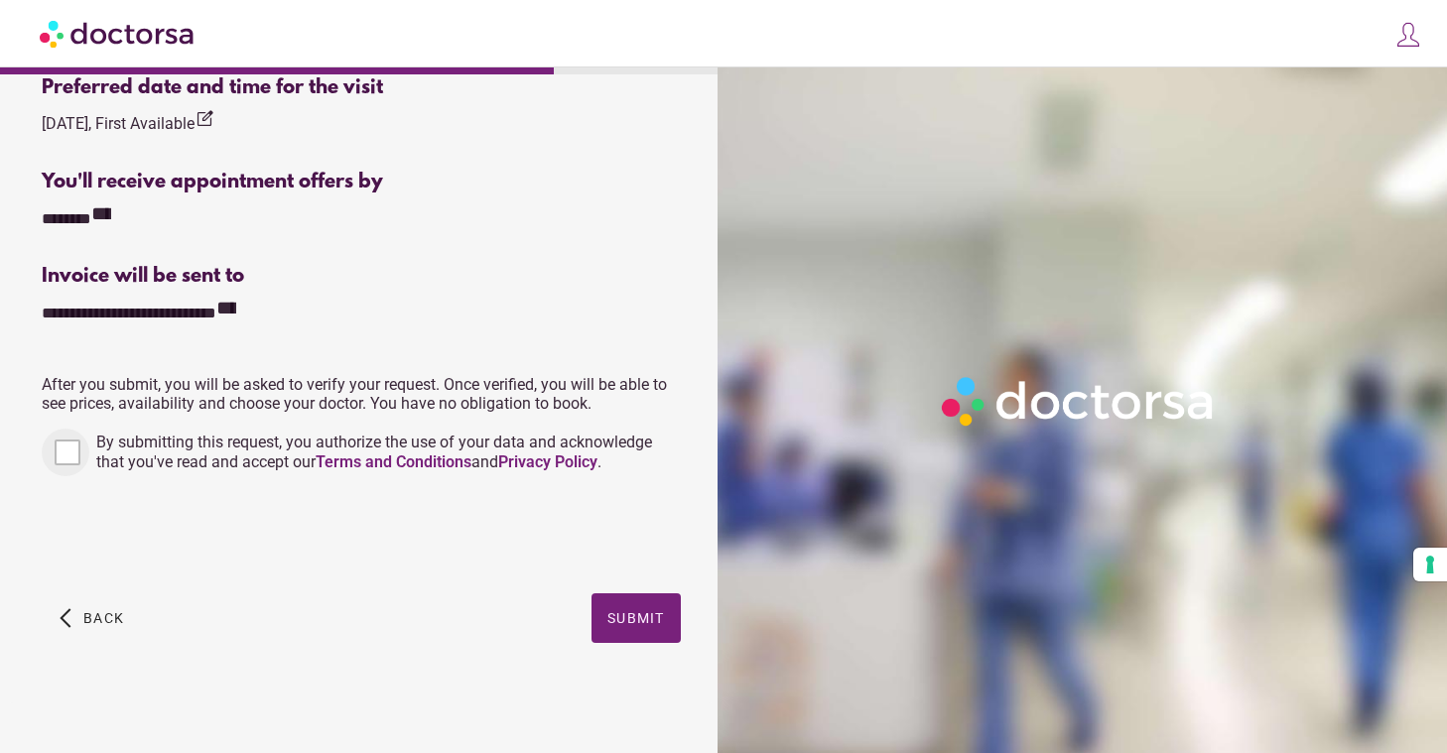
click at [85, 442] on div at bounding box center [66, 453] width 48 height 48
click at [640, 625] on span "Submit" at bounding box center [636, 618] width 58 height 16
